Goal: Task Accomplishment & Management: Complete application form

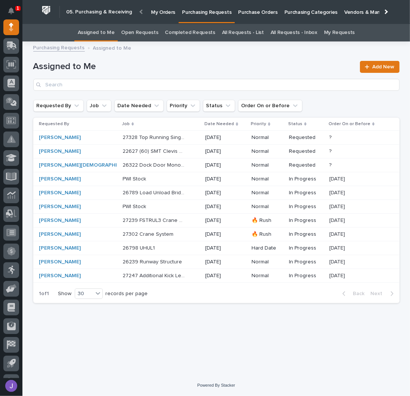
click at [230, 37] on link "All Requests - List" at bounding box center [243, 33] width 42 height 18
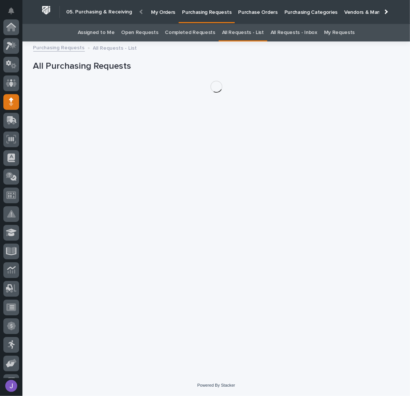
scroll to position [75, 0]
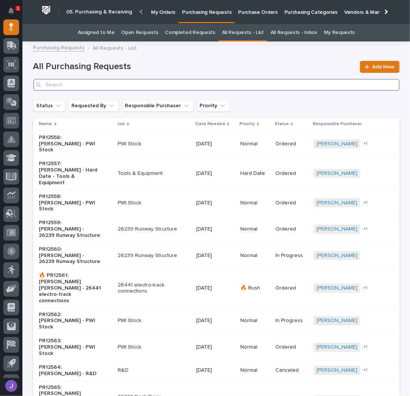
click at [88, 89] on input "Search" at bounding box center [216, 85] width 366 height 12
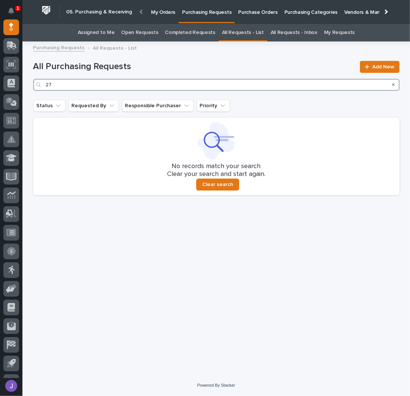
type input "2"
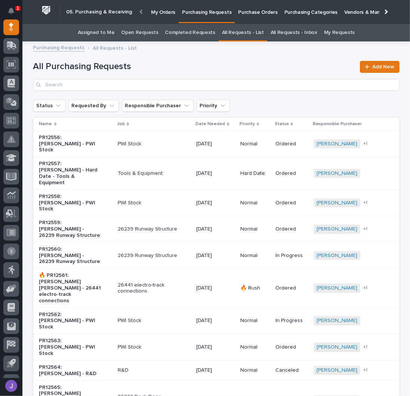
click at [260, 9] on p "Purchase Orders" at bounding box center [257, 8] width 39 height 16
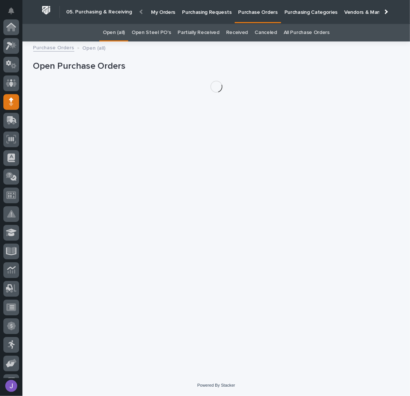
scroll to position [75, 0]
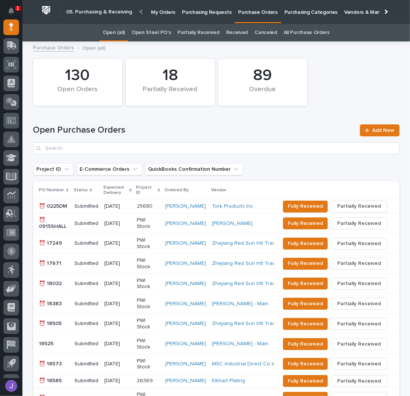
click at [164, 31] on link "Open Steel PO's" at bounding box center [150, 33] width 39 height 18
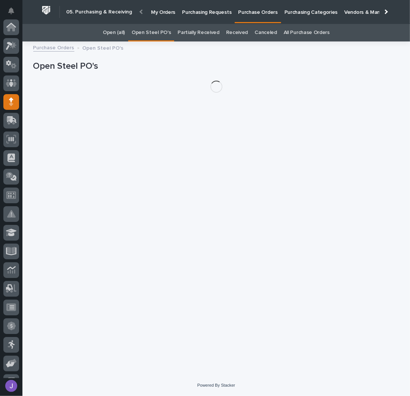
scroll to position [75, 0]
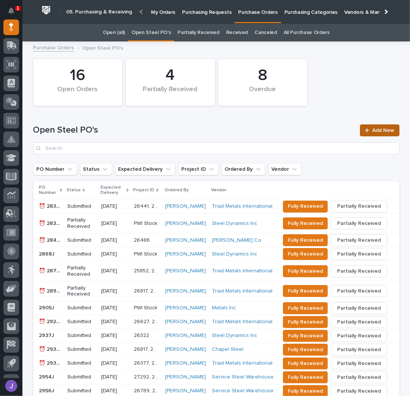
click at [366, 127] on link "Add New" at bounding box center [379, 130] width 39 height 12
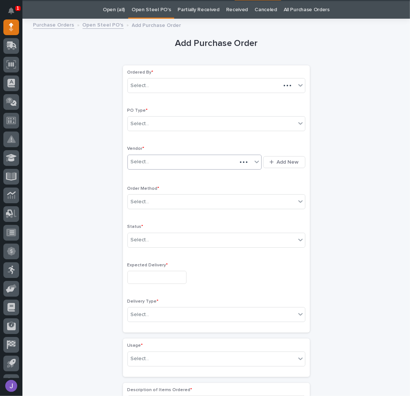
scroll to position [24, 0]
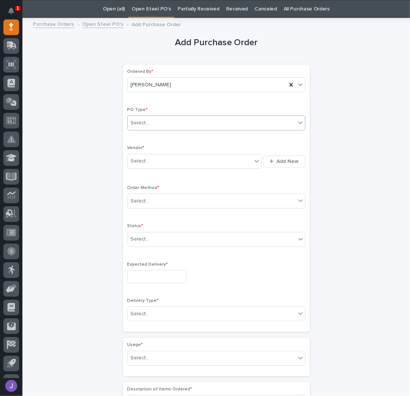
click at [160, 124] on div "Select..." at bounding box center [212, 123] width 168 height 12
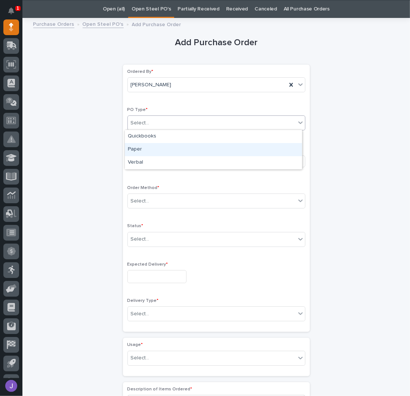
click at [140, 146] on div "Paper" at bounding box center [213, 149] width 177 height 13
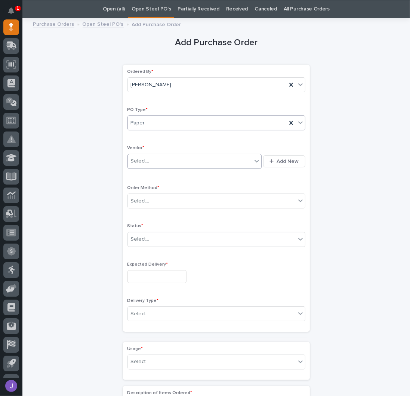
drag, startPoint x: 143, startPoint y: 160, endPoint x: 141, endPoint y: 165, distance: 5.6
click at [144, 160] on div "Select..." at bounding box center [140, 161] width 19 height 8
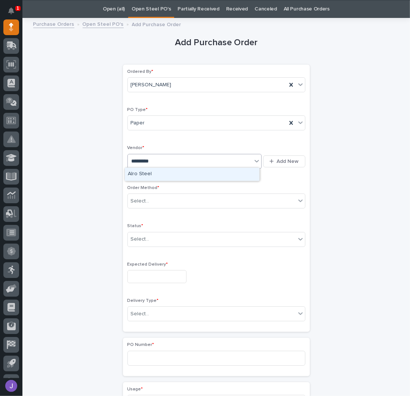
type input "**********"
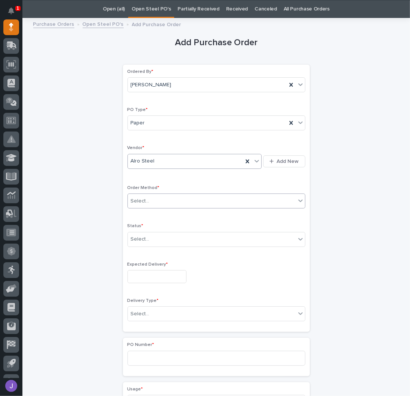
click at [147, 204] on div "Select..." at bounding box center [212, 201] width 168 height 12
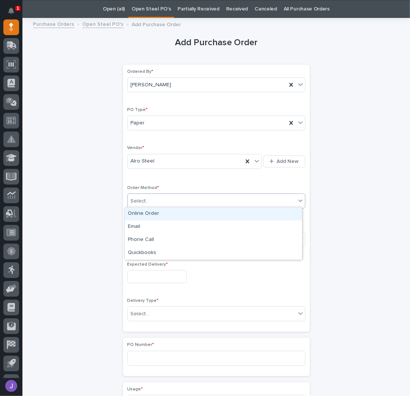
click at [144, 220] on div "Online Order" at bounding box center [213, 213] width 177 height 13
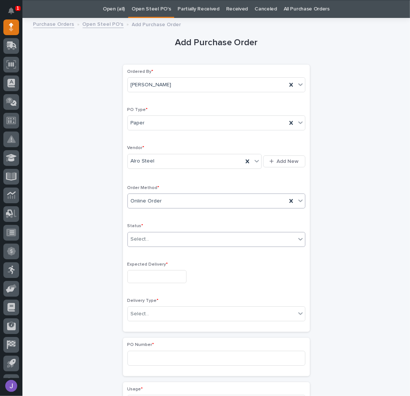
click at [141, 237] on div "Select..." at bounding box center [140, 239] width 19 height 8
click at [143, 278] on input "text" at bounding box center [156, 276] width 59 height 13
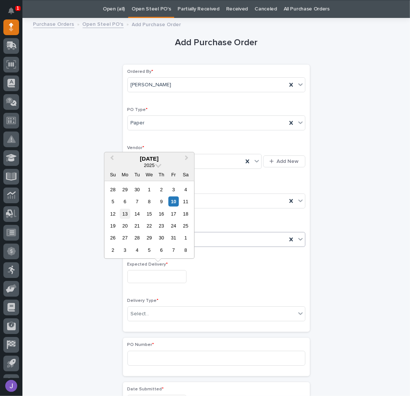
click at [128, 215] on div "13" at bounding box center [125, 213] width 10 height 10
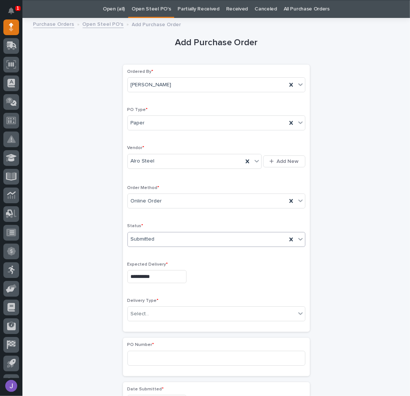
scroll to position [0, 0]
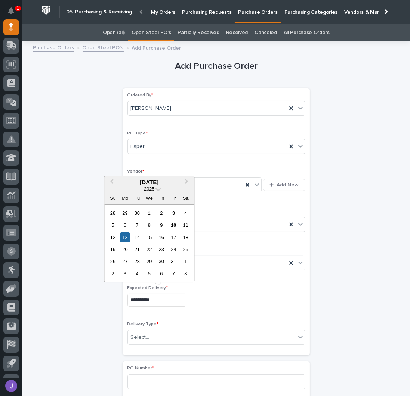
click at [140, 303] on input "**********" at bounding box center [156, 299] width 59 height 13
click at [172, 224] on div "10" at bounding box center [173, 225] width 10 height 10
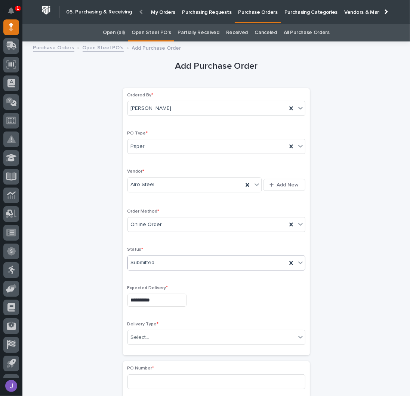
type input "**********"
click at [150, 335] on div "Select..." at bounding box center [212, 337] width 168 height 12
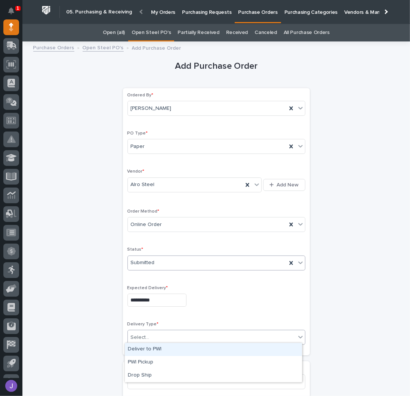
click at [147, 346] on div "Deliver to PWI" at bounding box center [213, 349] width 177 height 13
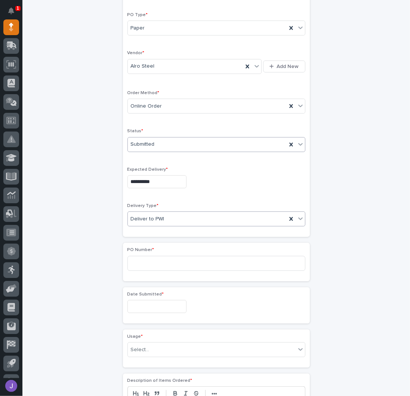
scroll to position [149, 0]
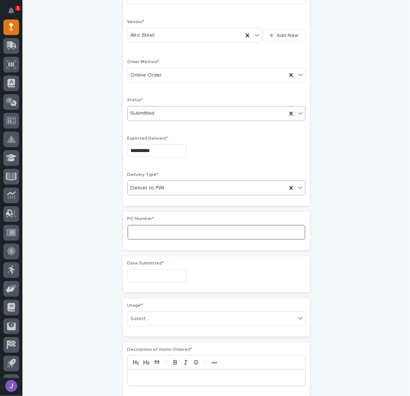
click at [146, 231] on input at bounding box center [216, 232] width 178 height 15
type input "2961J"
click at [134, 269] on input "text" at bounding box center [156, 275] width 59 height 13
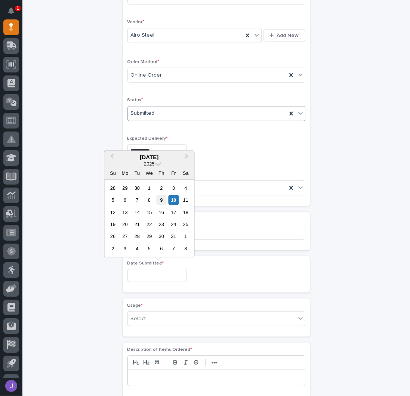
click at [161, 197] on div "9" at bounding box center [161, 200] width 10 height 10
type input "**********"
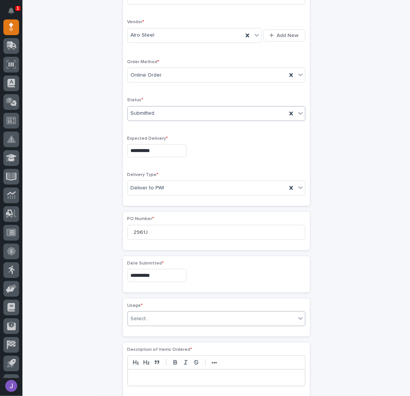
click at [148, 317] on div "Select..." at bounding box center [212, 318] width 168 height 12
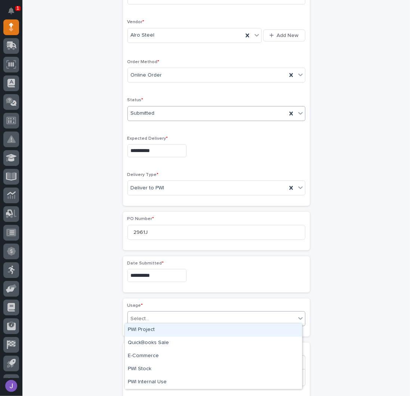
click at [146, 329] on div "PWI Project" at bounding box center [213, 329] width 177 height 13
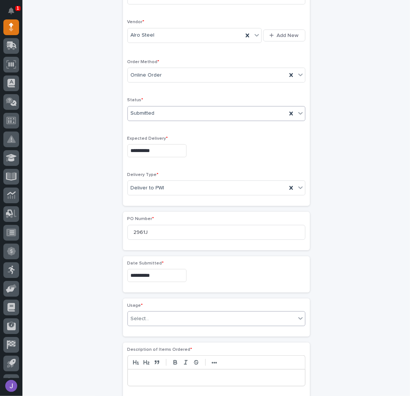
click at [104, 328] on div "**********" at bounding box center [216, 268] width 366 height 742
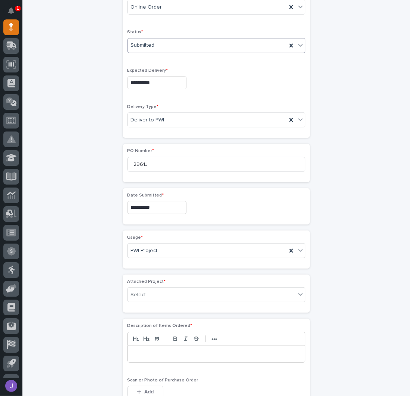
scroll to position [221, 0]
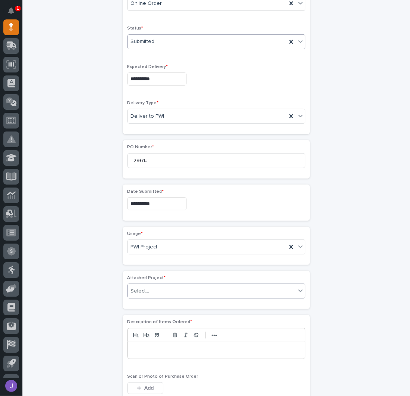
click at [138, 287] on div "Select..." at bounding box center [140, 291] width 19 height 8
type input "*****"
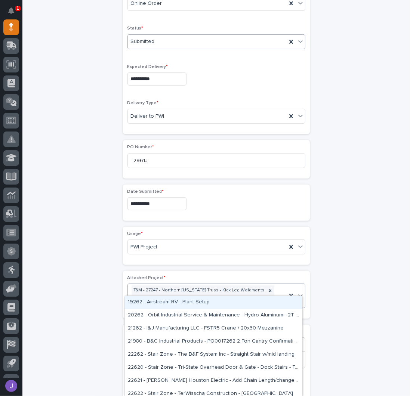
type input "*****"
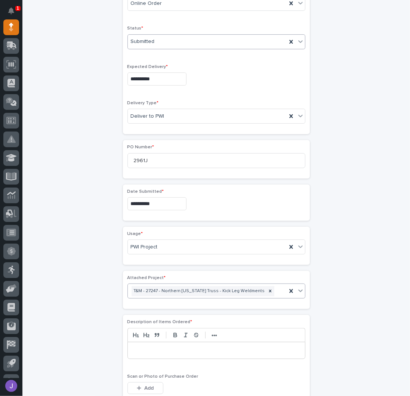
scroll to position [226, 0]
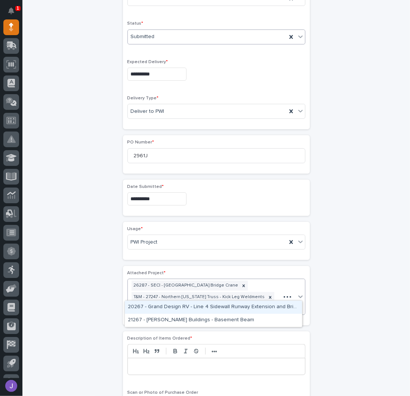
type input "*****"
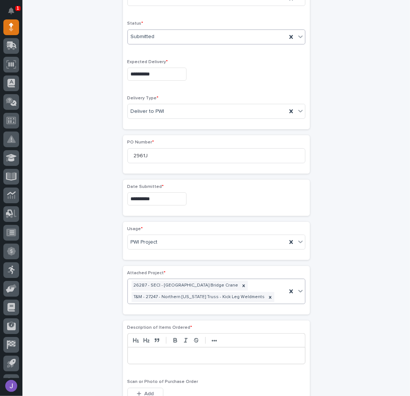
scroll to position [232, 0]
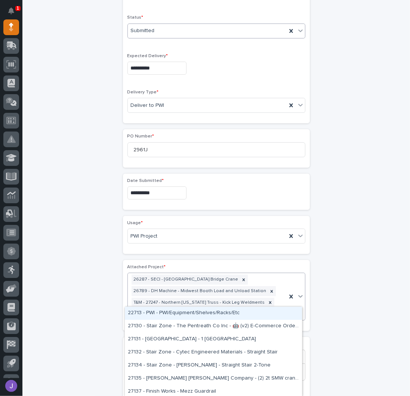
type input "*****"
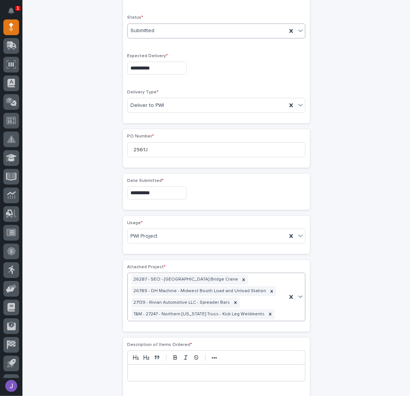
scroll to position [237, 0]
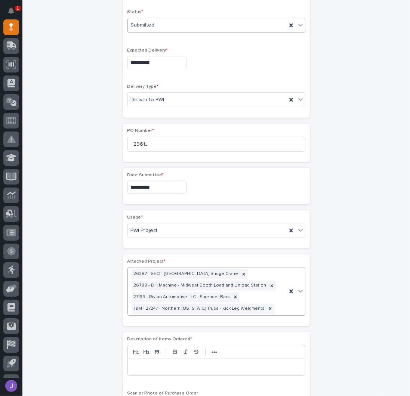
click at [67, 305] on div "**********" at bounding box center [216, 218] width 366 height 820
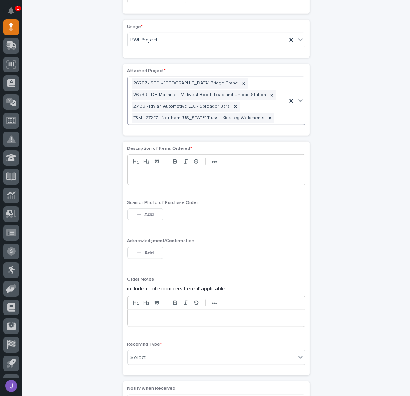
scroll to position [437, 0]
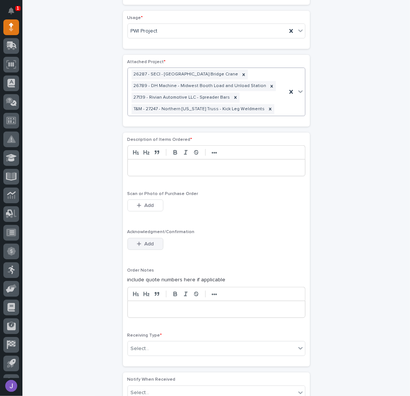
click at [145, 240] on span "Add" at bounding box center [148, 243] width 9 height 7
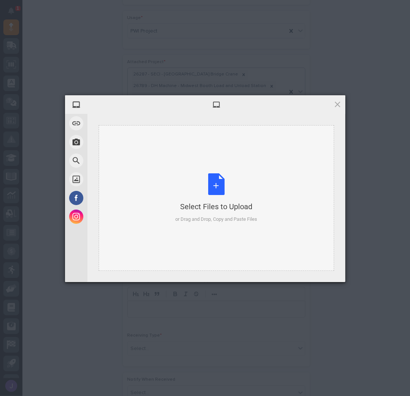
click at [217, 182] on div "Select Files to Upload or Drag and Drop, Copy and Paste Files" at bounding box center [216, 198] width 82 height 50
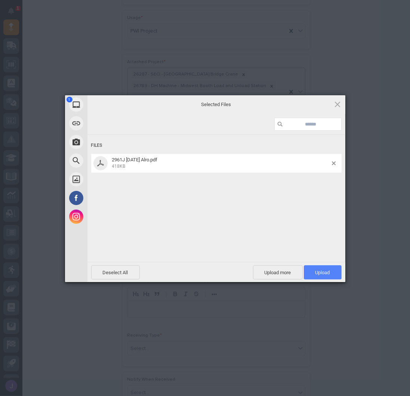
click at [333, 272] on span "Upload 1" at bounding box center [323, 272] width 38 height 14
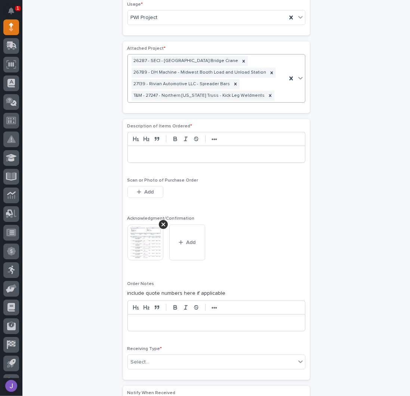
scroll to position [550, 0]
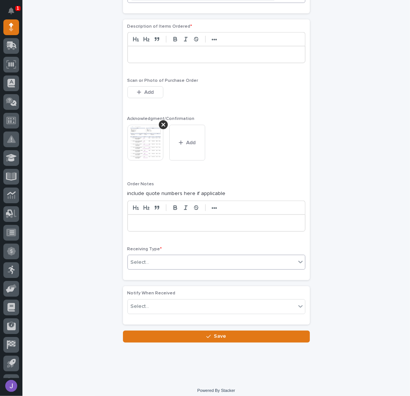
click at [158, 265] on body "**********" at bounding box center [205, 198] width 410 height 396
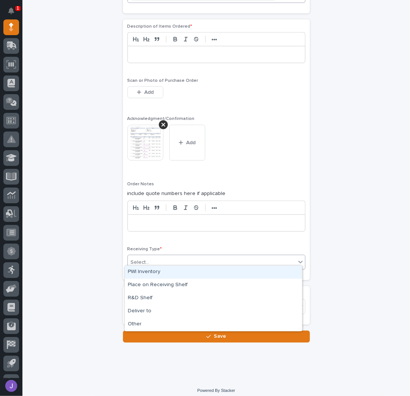
click at [147, 271] on div "PWI Inventory" at bounding box center [213, 271] width 177 height 13
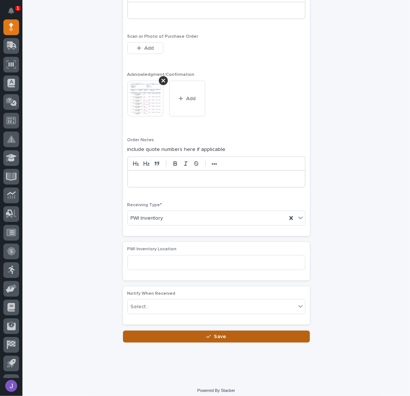
click at [152, 335] on button "Save" at bounding box center [216, 336] width 187 height 12
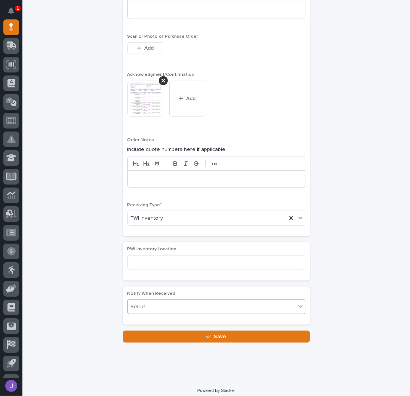
scroll to position [570, 0]
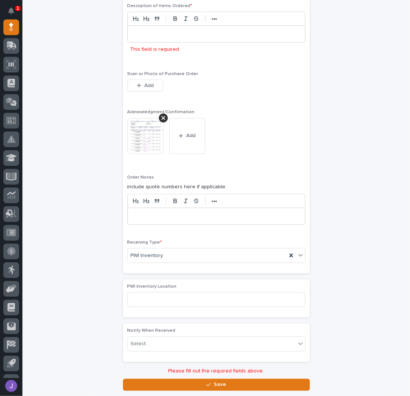
click at [162, 30] on p at bounding box center [216, 33] width 166 height 7
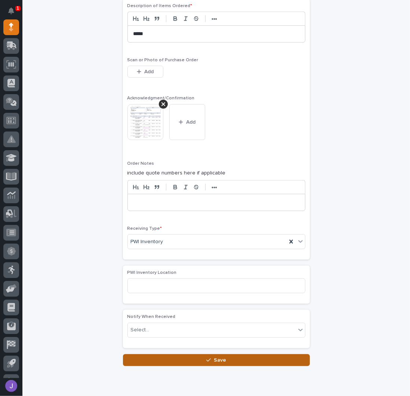
click at [179, 359] on button "Save" at bounding box center [216, 360] width 187 height 12
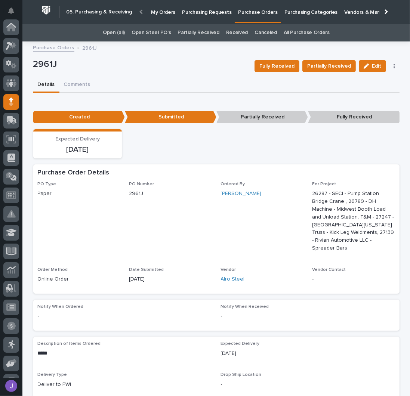
scroll to position [75, 0]
click at [201, 12] on p "Purchasing Requests" at bounding box center [206, 8] width 49 height 16
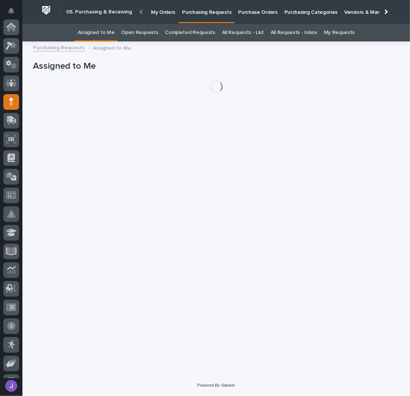
scroll to position [75, 0]
click at [240, 34] on link "All Requests - List" at bounding box center [243, 33] width 42 height 18
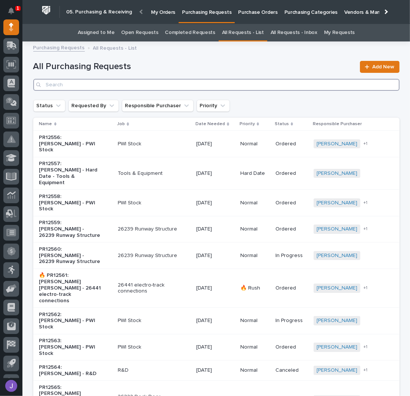
click at [159, 87] on input "Search" at bounding box center [216, 85] width 366 height 12
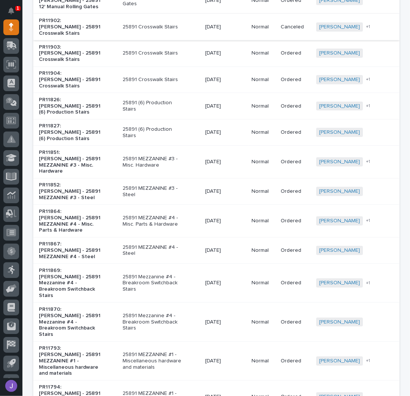
scroll to position [556, 0]
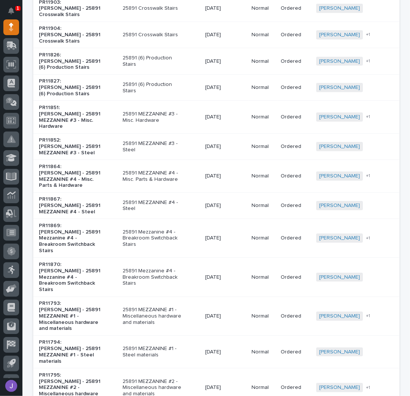
type input "25891"
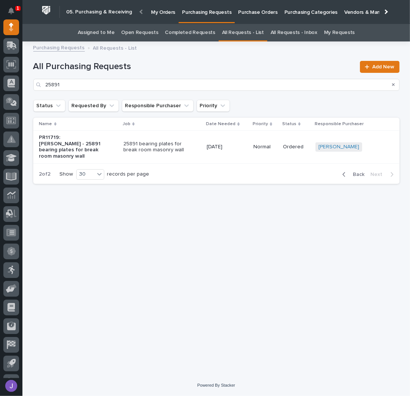
click at [357, 171] on span "Back" at bounding box center [356, 174] width 16 height 7
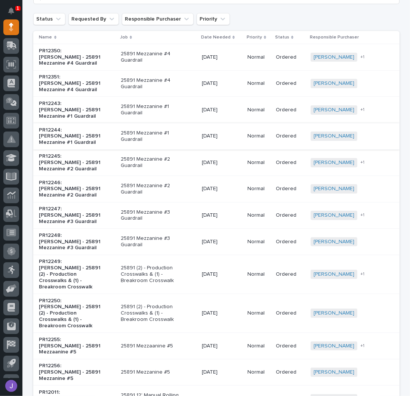
scroll to position [99, 0]
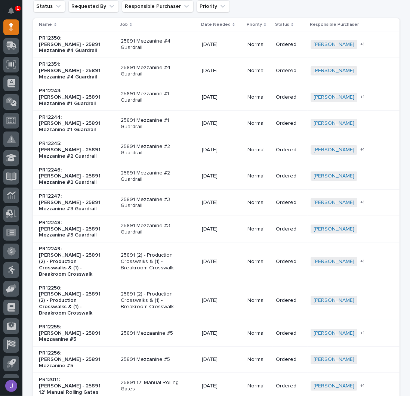
click at [131, 291] on p "25891 (2) - Production Crosswalks & (1) - Breakroom Crosswalk" at bounding box center [152, 300] width 62 height 19
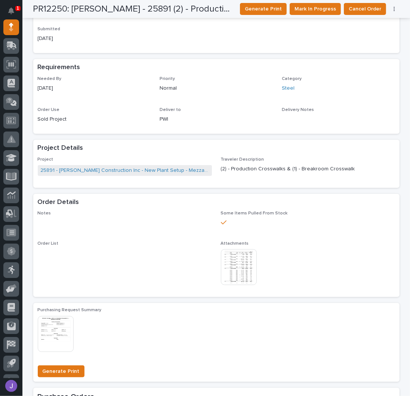
scroll to position [240, 0]
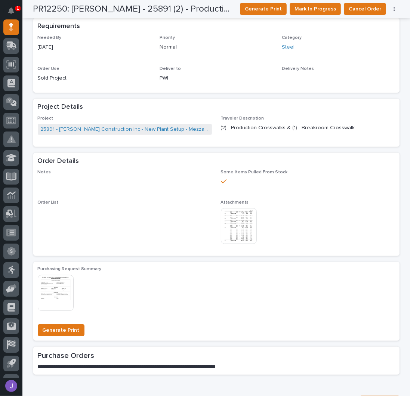
click at [234, 215] on img at bounding box center [239, 226] width 36 height 36
